Goal: Task Accomplishment & Management: Manage account settings

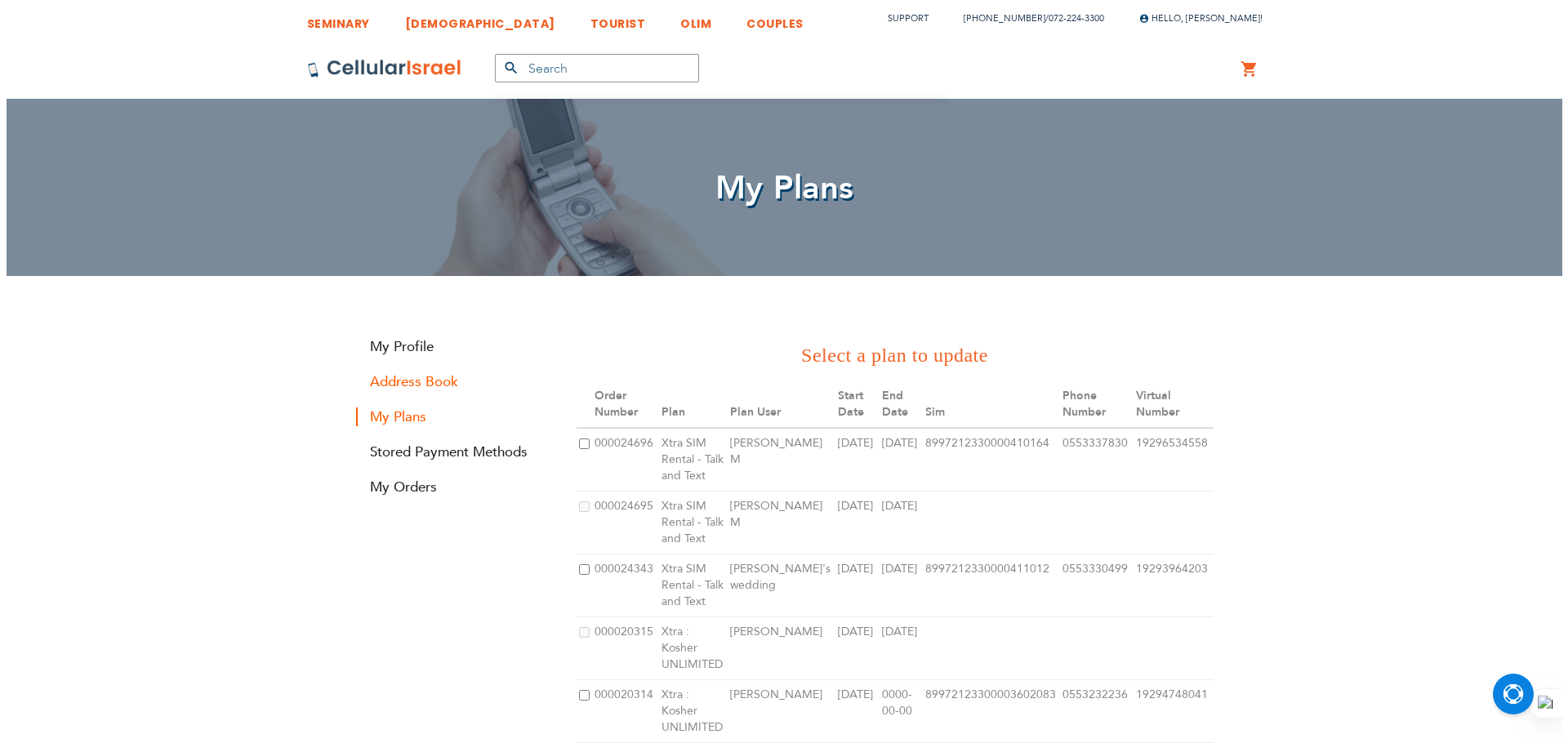
scroll to position [29, 0]
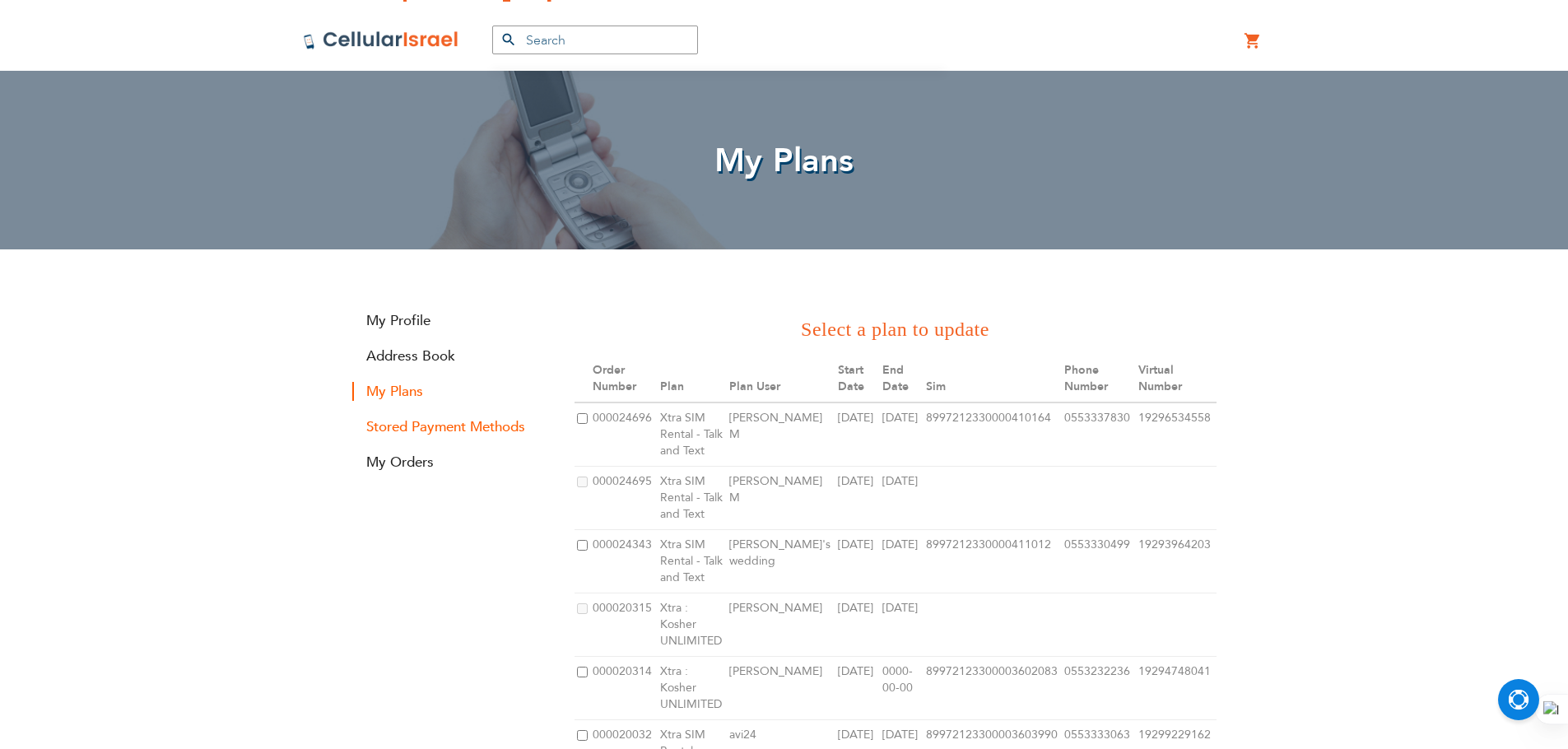
click at [385, 426] on link "Stored Payment Methods" at bounding box center [450, 427] width 197 height 19
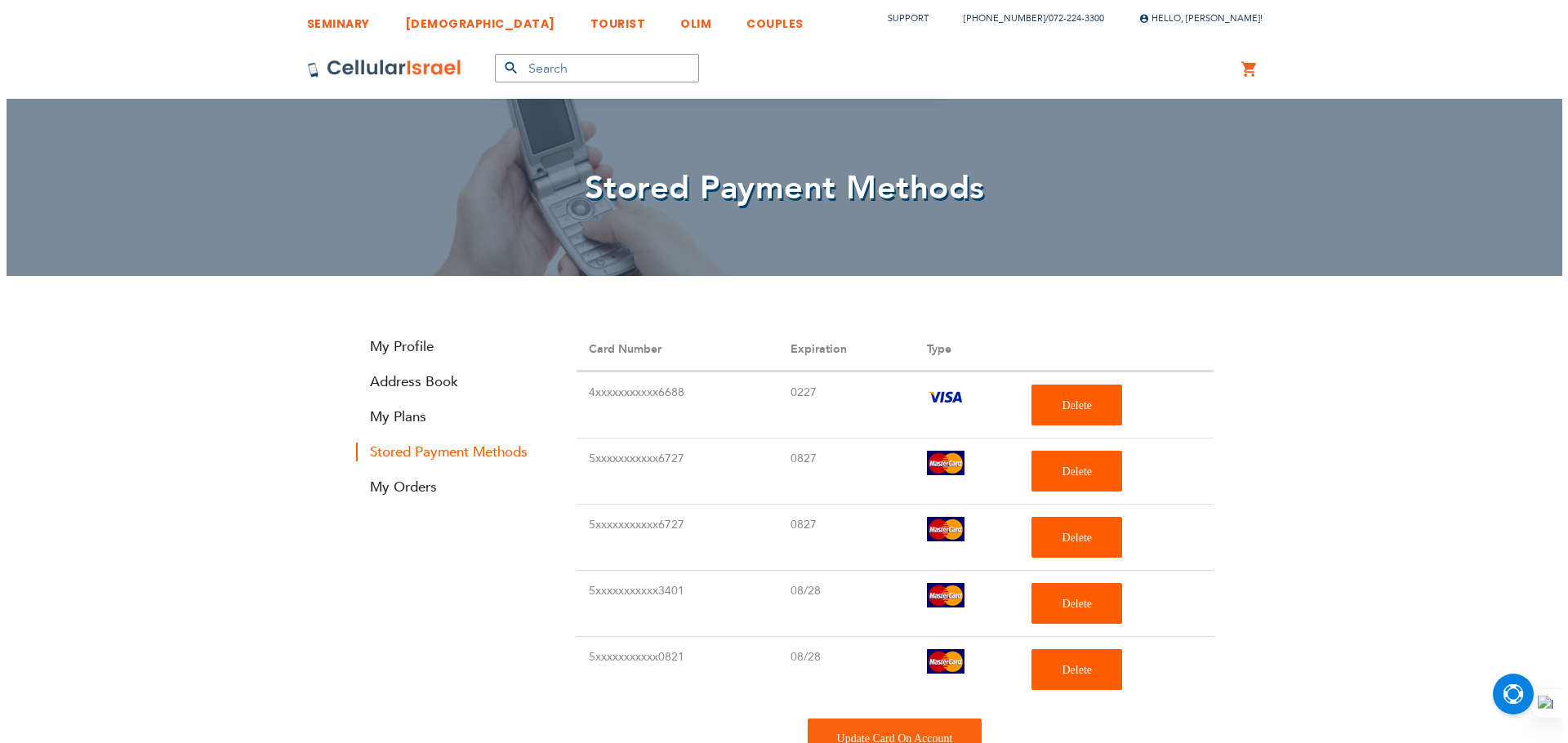
scroll to position [289, 0]
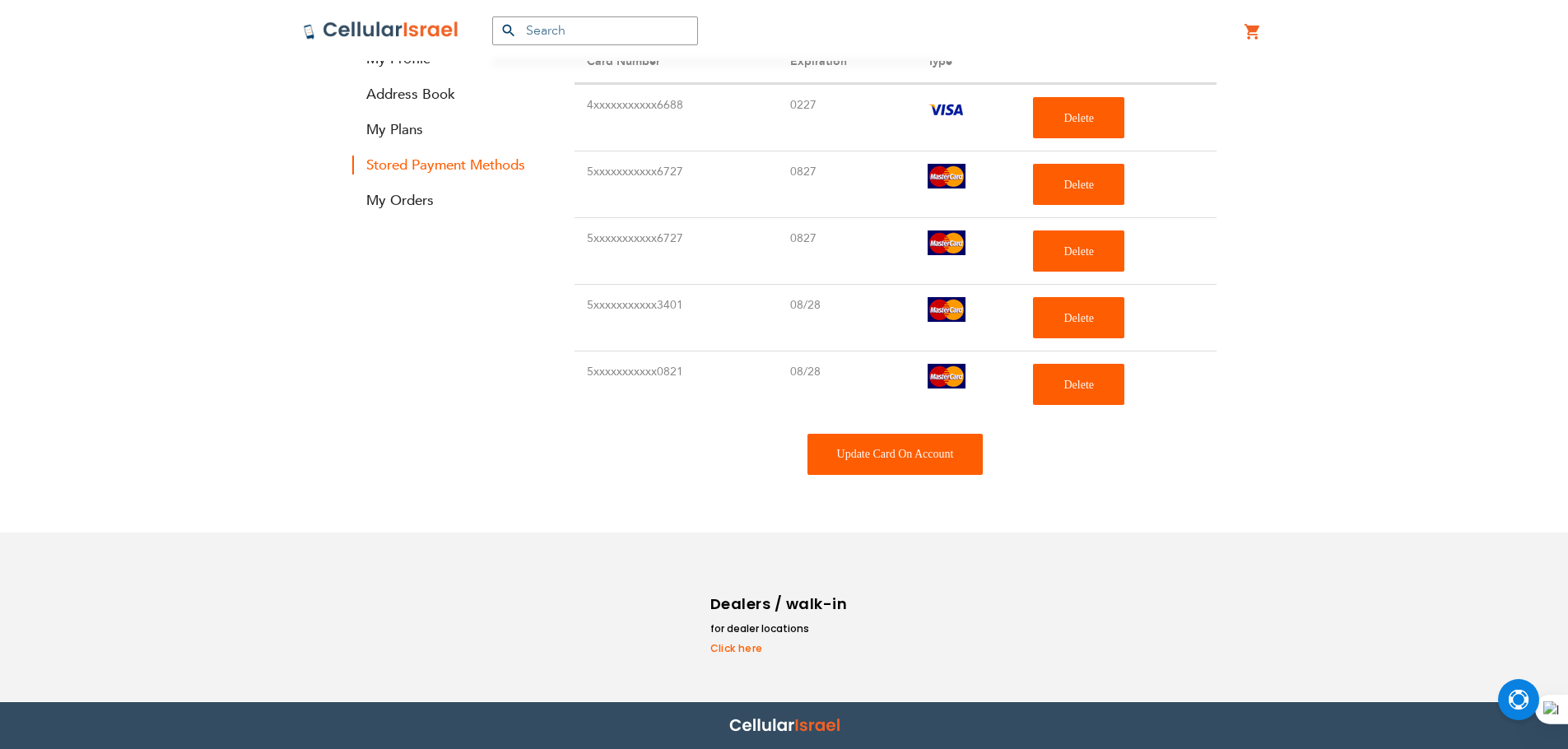
click at [880, 443] on div "Update Card On Account" at bounding box center [895, 454] width 176 height 41
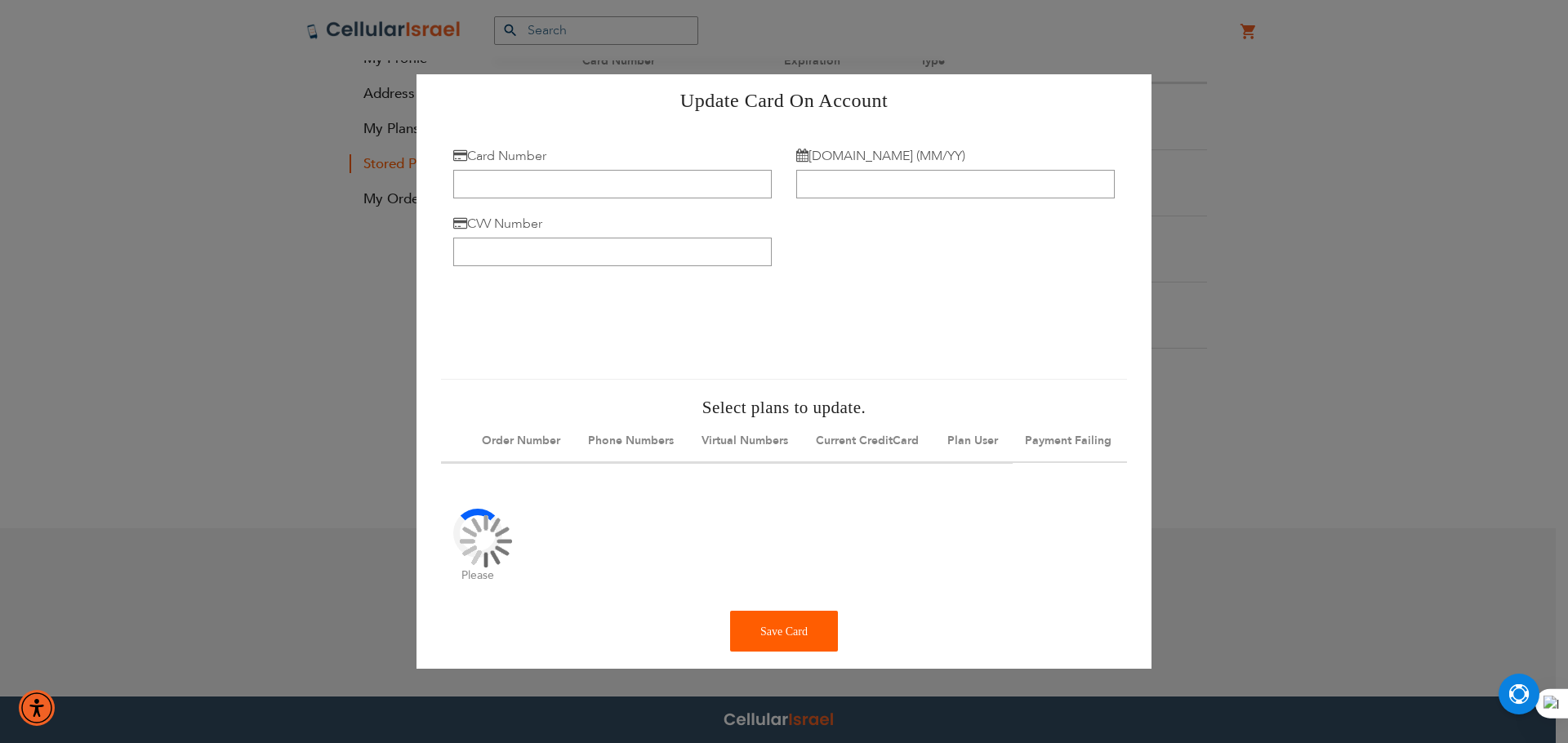
click at [651, 157] on div "Card Number" at bounding box center [613, 172] width 318 height 51
click at [641, 183] on input "Card Number" at bounding box center [613, 183] width 318 height 29
click at [622, 178] on input "Card Number" at bounding box center [613, 183] width 318 height 29
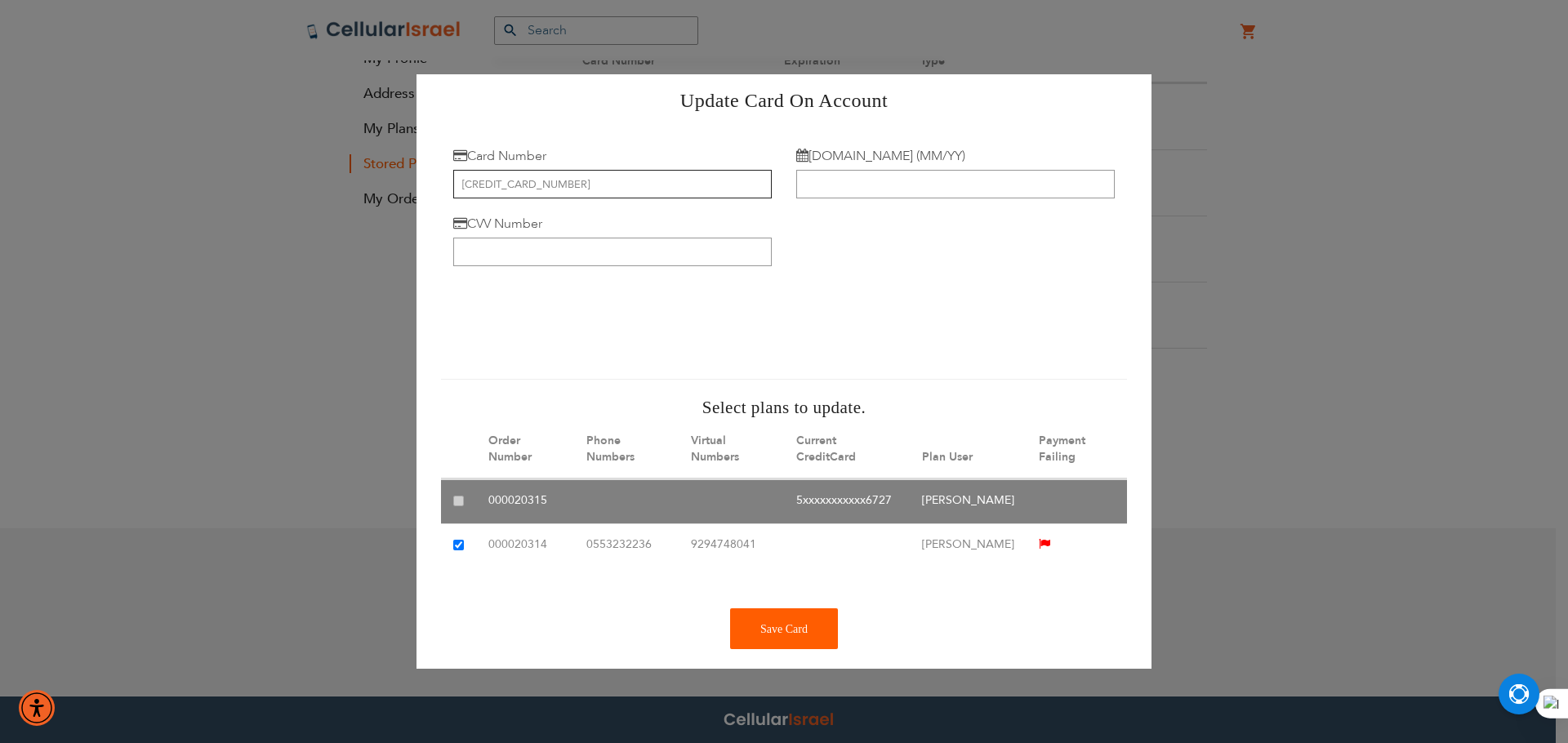
type input "[CREDIT_CARD_NUMBER]"
drag, startPoint x: 908, startPoint y: 191, endPoint x: 915, endPoint y: 182, distance: 11.4
click at [907, 191] on input "[DOMAIN_NAME] (MM/YY)" at bounding box center [955, 183] width 318 height 29
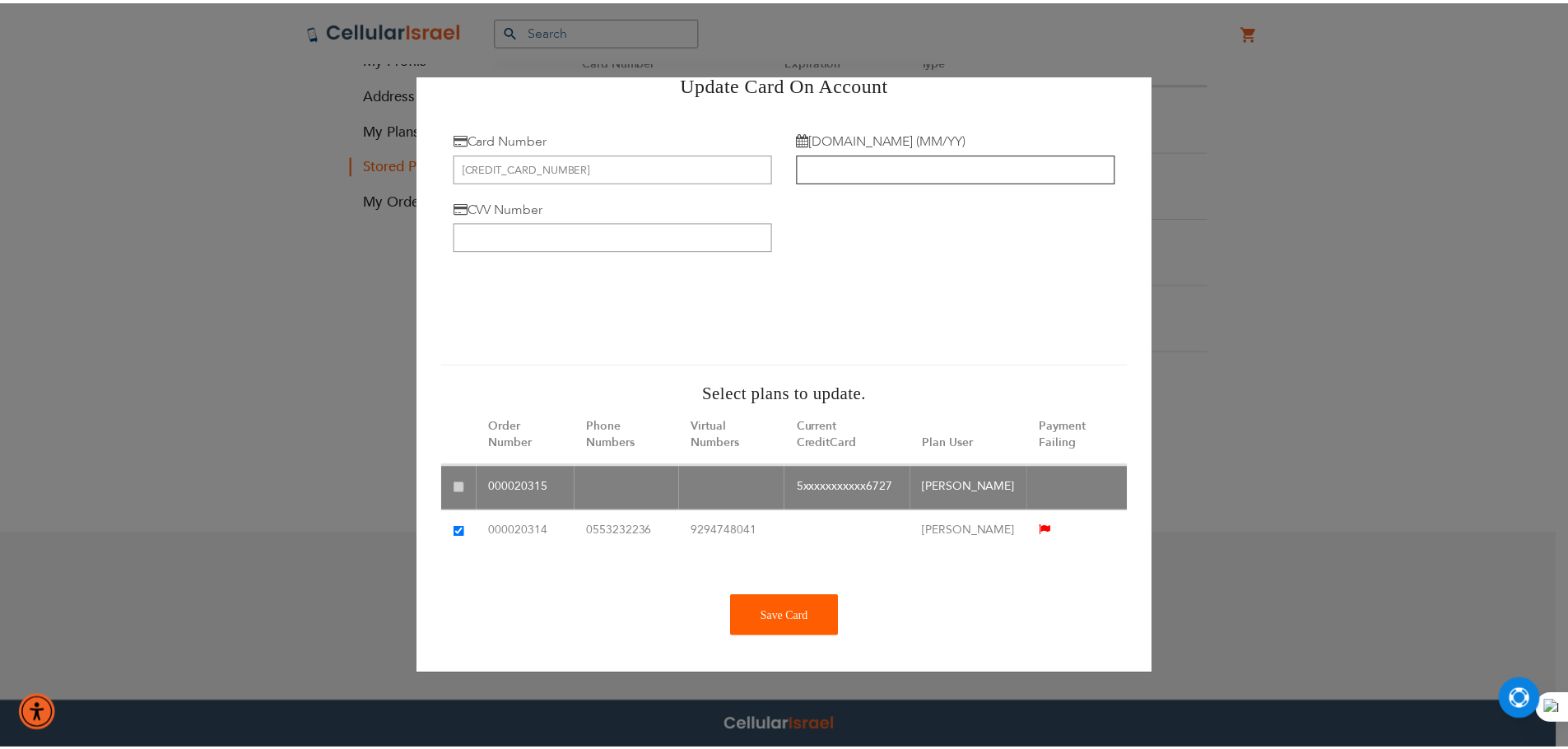
scroll to position [0, 0]
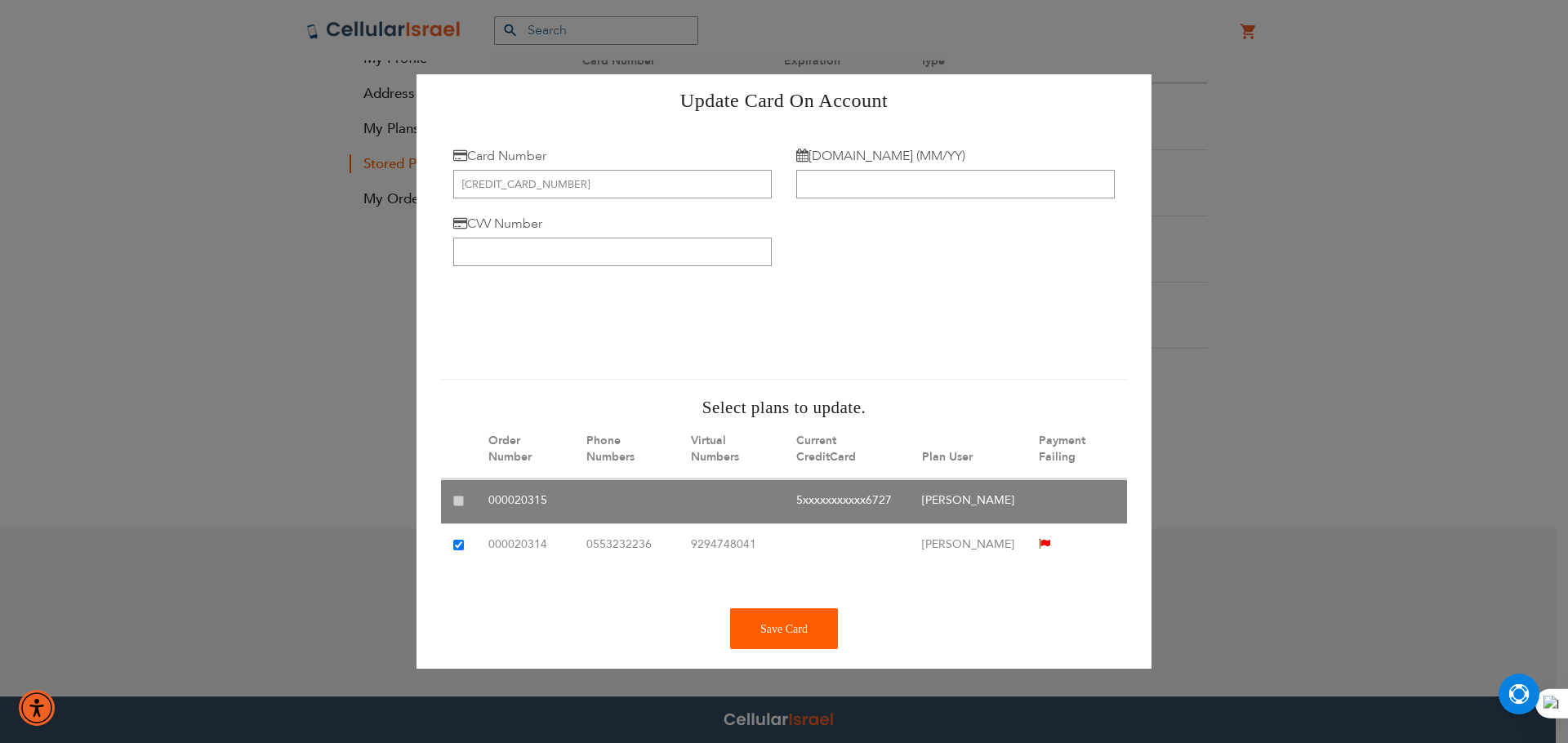
click at [1348, 312] on div "Update Card On Account × Card Number [CREDIT_CARD_NUMBER] [DOMAIN_NAME] (MM/YY)…" at bounding box center [784, 372] width 1568 height 743
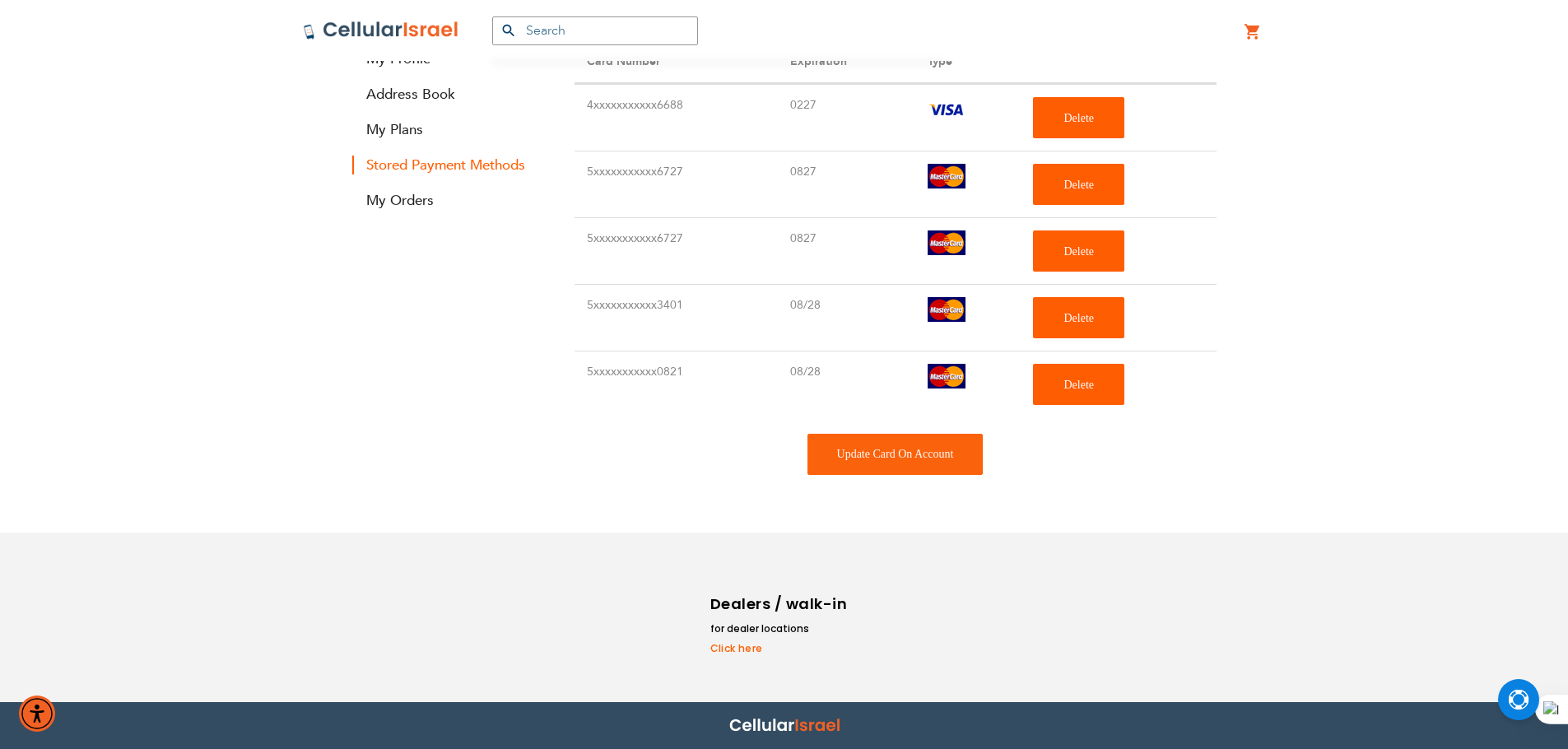
scroll to position [280, 0]
